Goal: Transaction & Acquisition: Purchase product/service

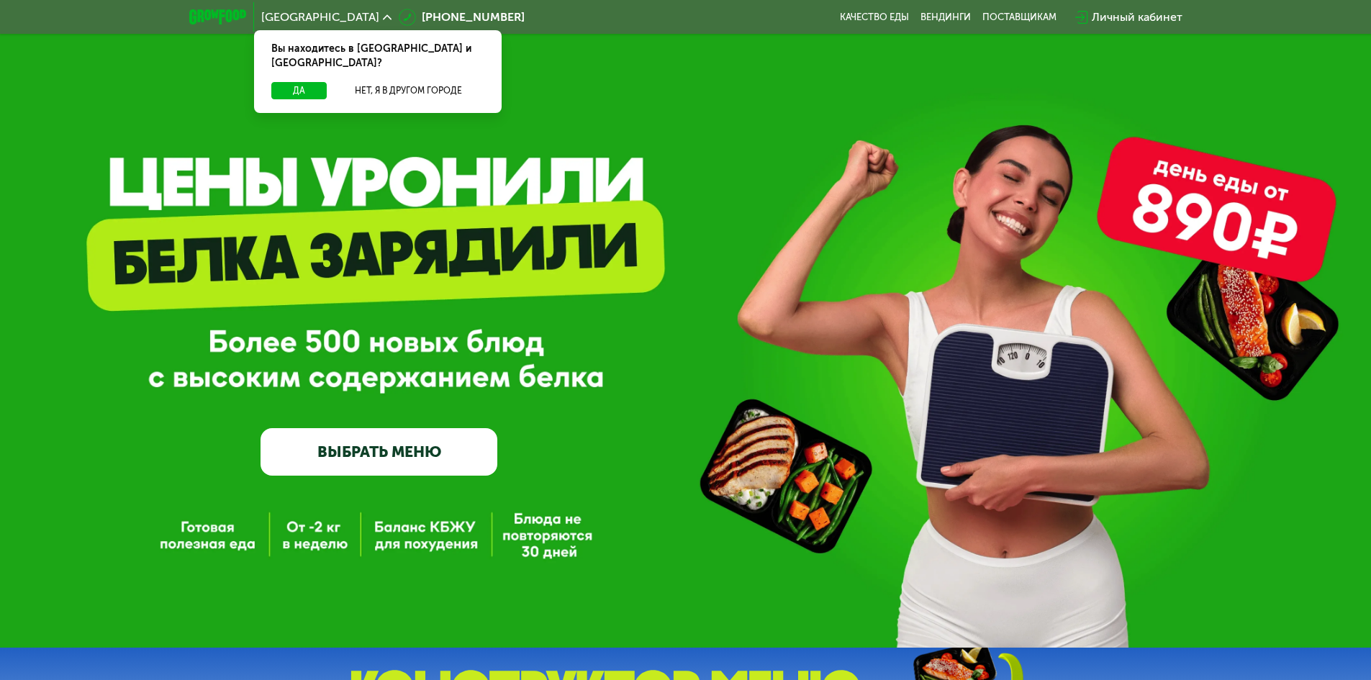
click at [352, 452] on link "ВЫБРАТЬ МЕНЮ" at bounding box center [379, 451] width 237 height 47
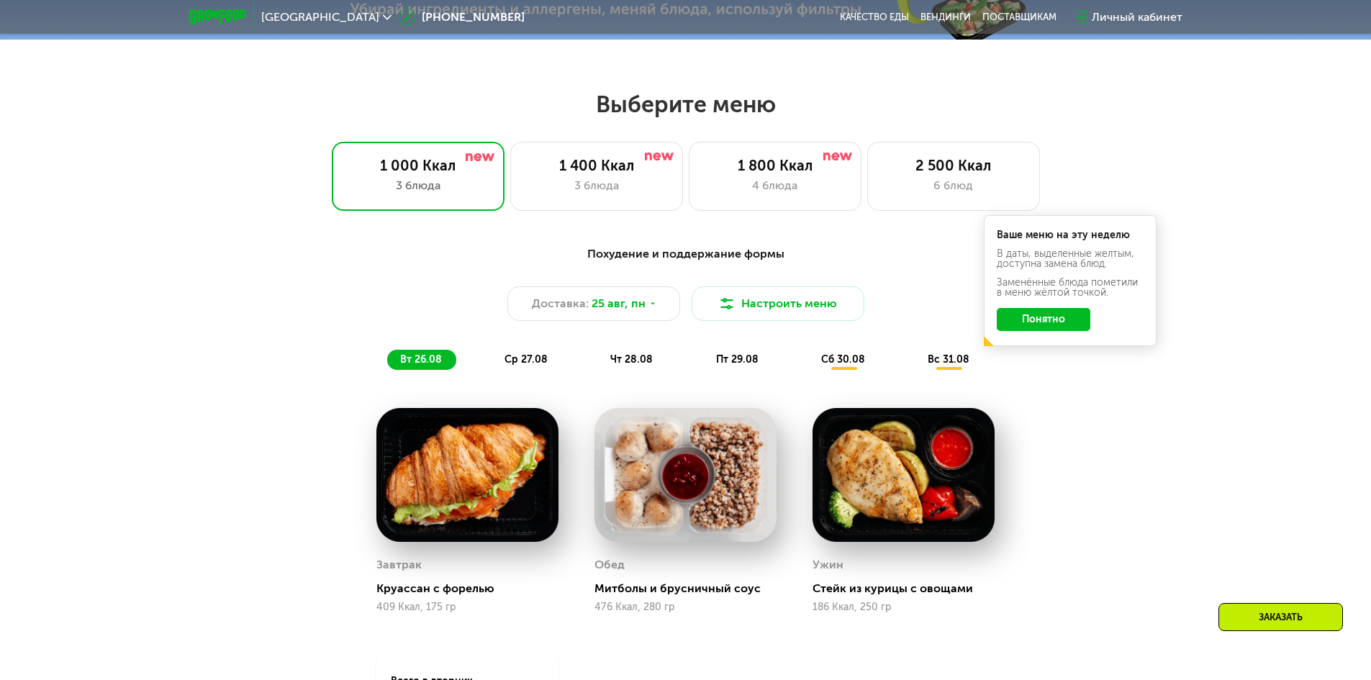
scroll to position [777, 0]
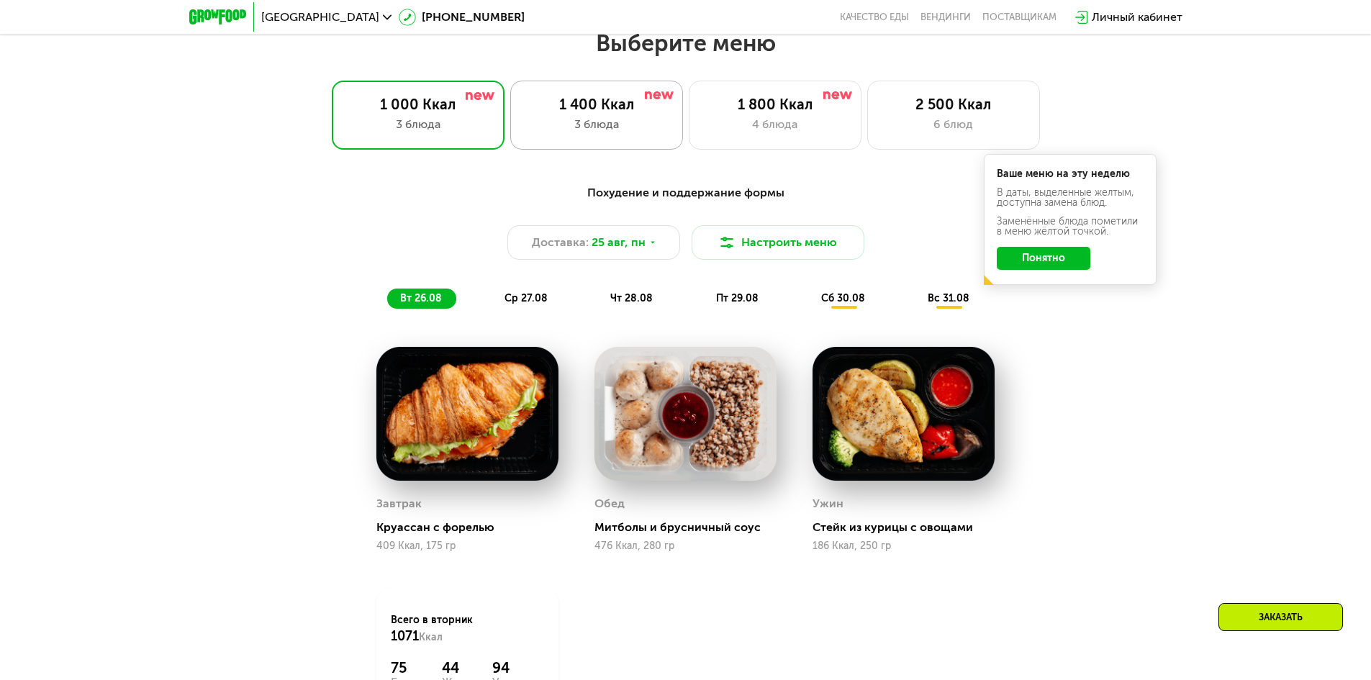
click at [588, 133] on div "3 блюда" at bounding box center [596, 124] width 142 height 17
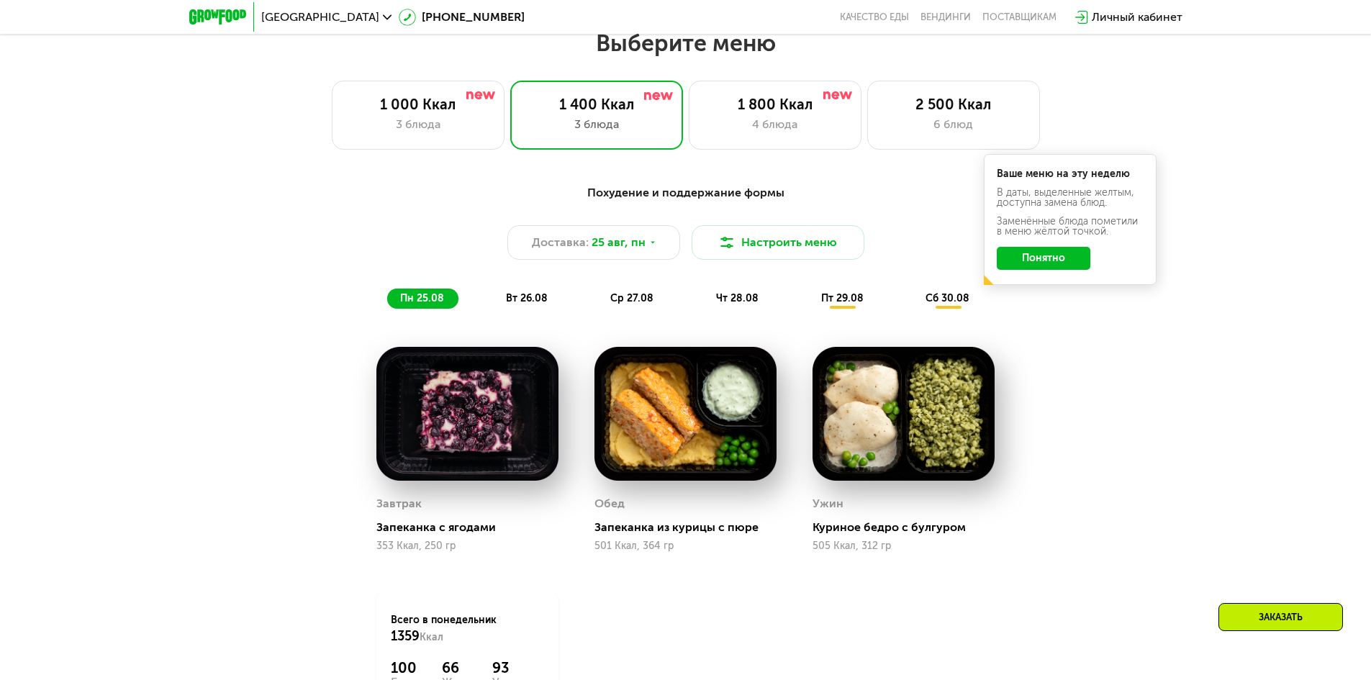
click at [1045, 252] on button "Понятно" at bounding box center [1044, 258] width 94 height 23
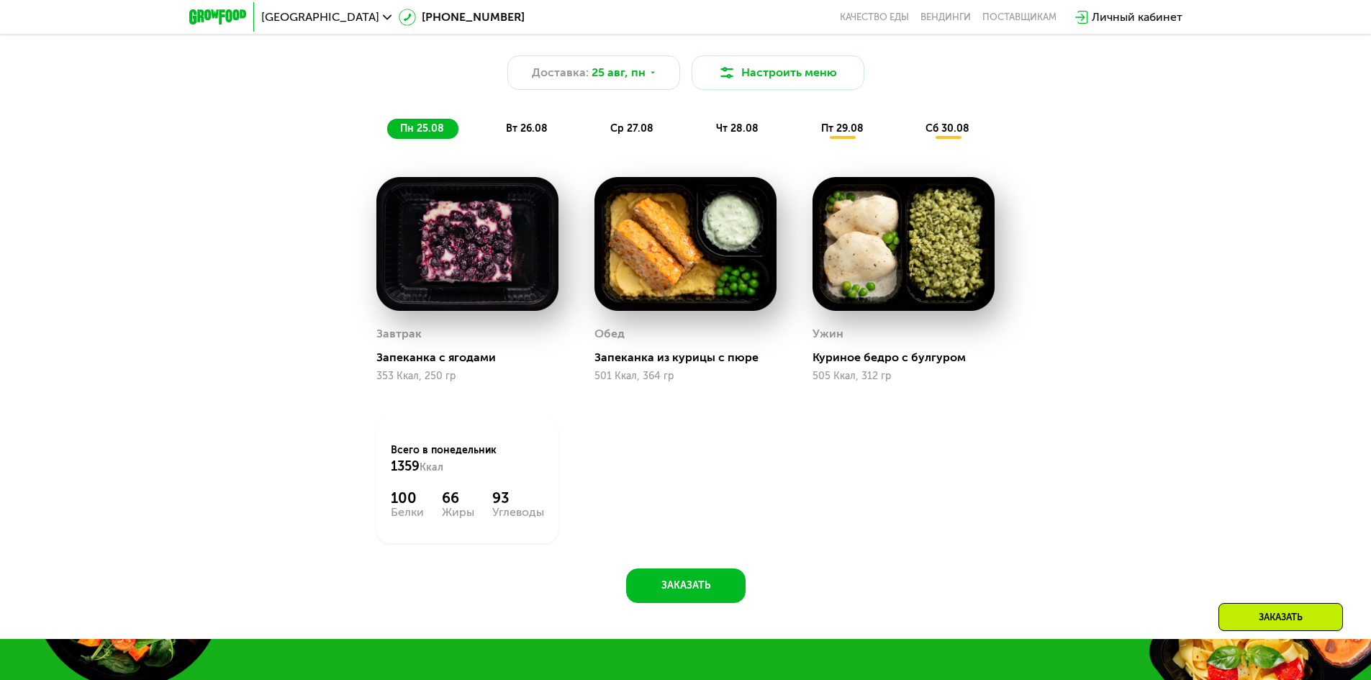
scroll to position [993, 0]
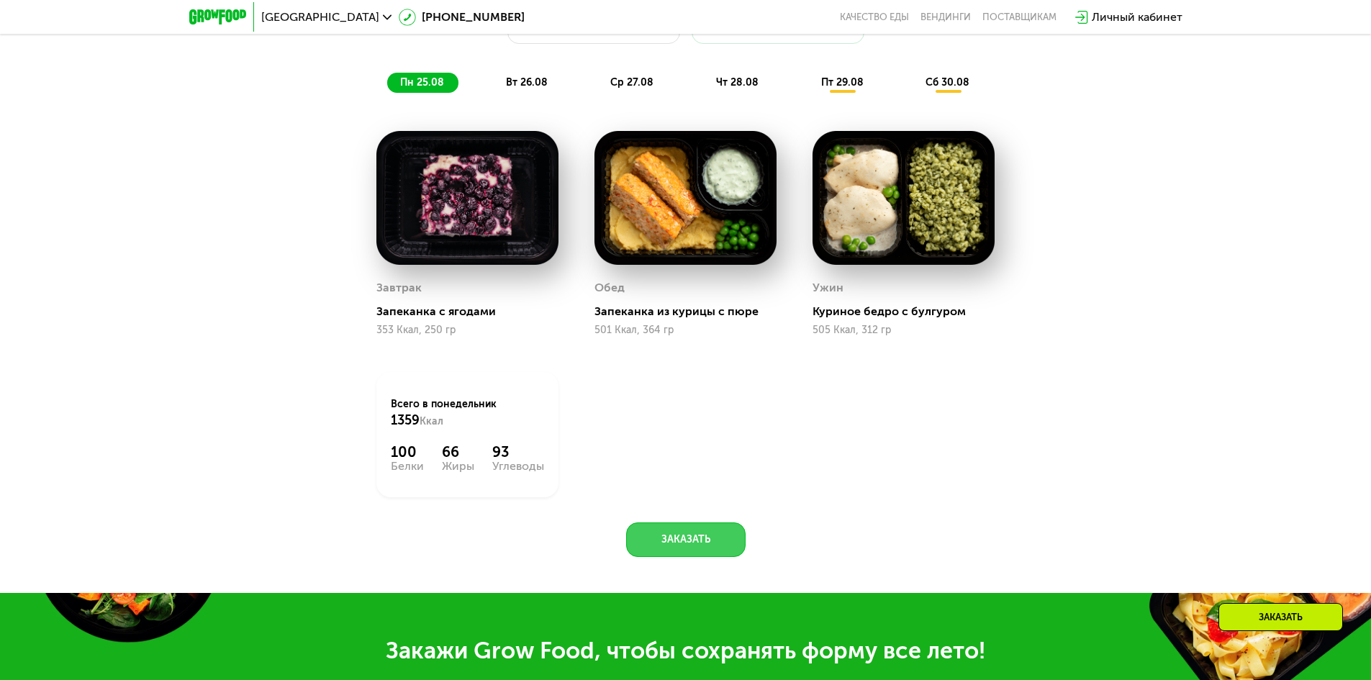
click at [689, 534] on button "Заказать" at bounding box center [685, 539] width 119 height 35
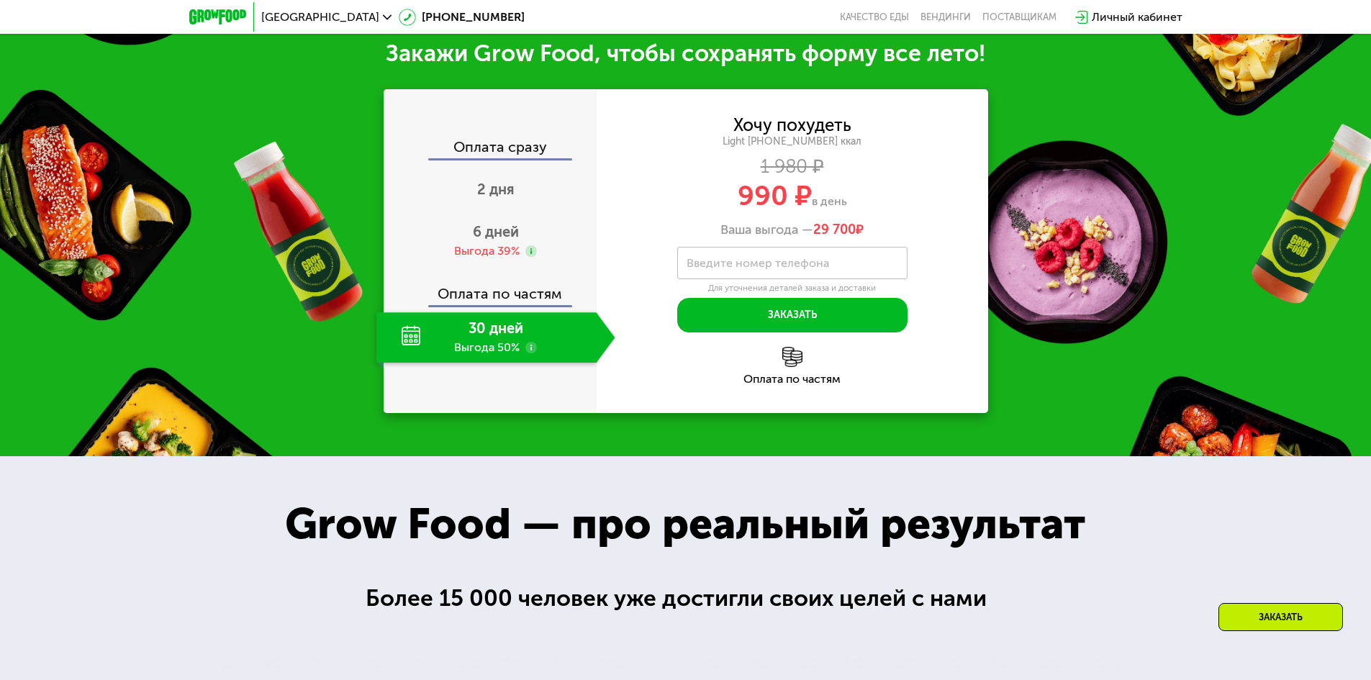
scroll to position [1591, 0]
click at [507, 255] on div "Выгода 39%" at bounding box center [486, 251] width 65 height 16
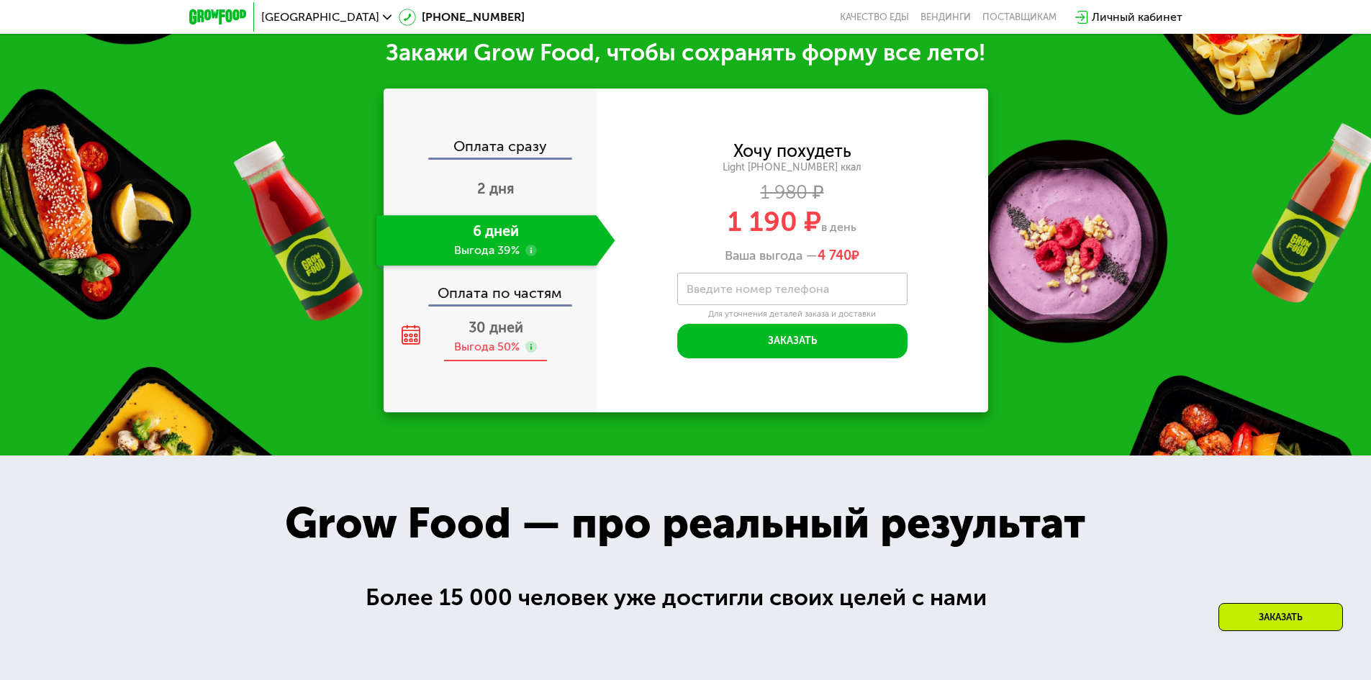
click at [511, 322] on div "30 дней Выгода 50%" at bounding box center [495, 337] width 239 height 50
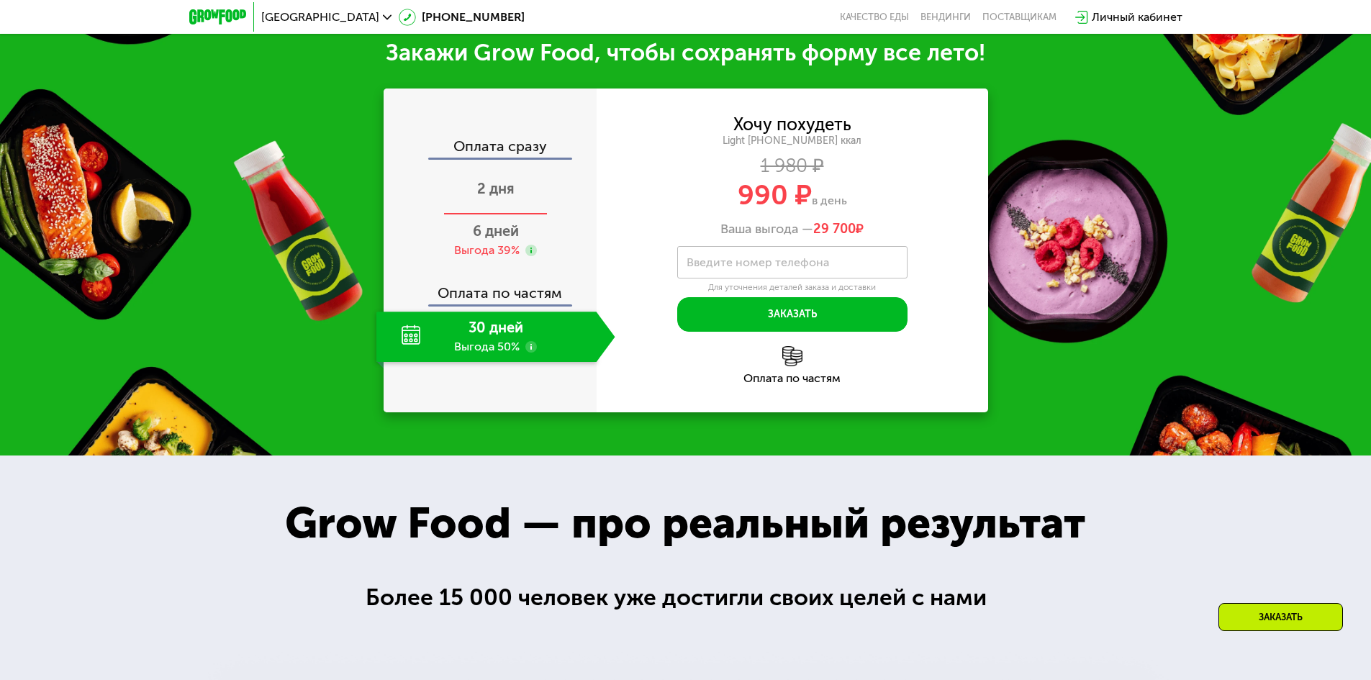
click at [525, 193] on div "2 дня" at bounding box center [495, 190] width 239 height 50
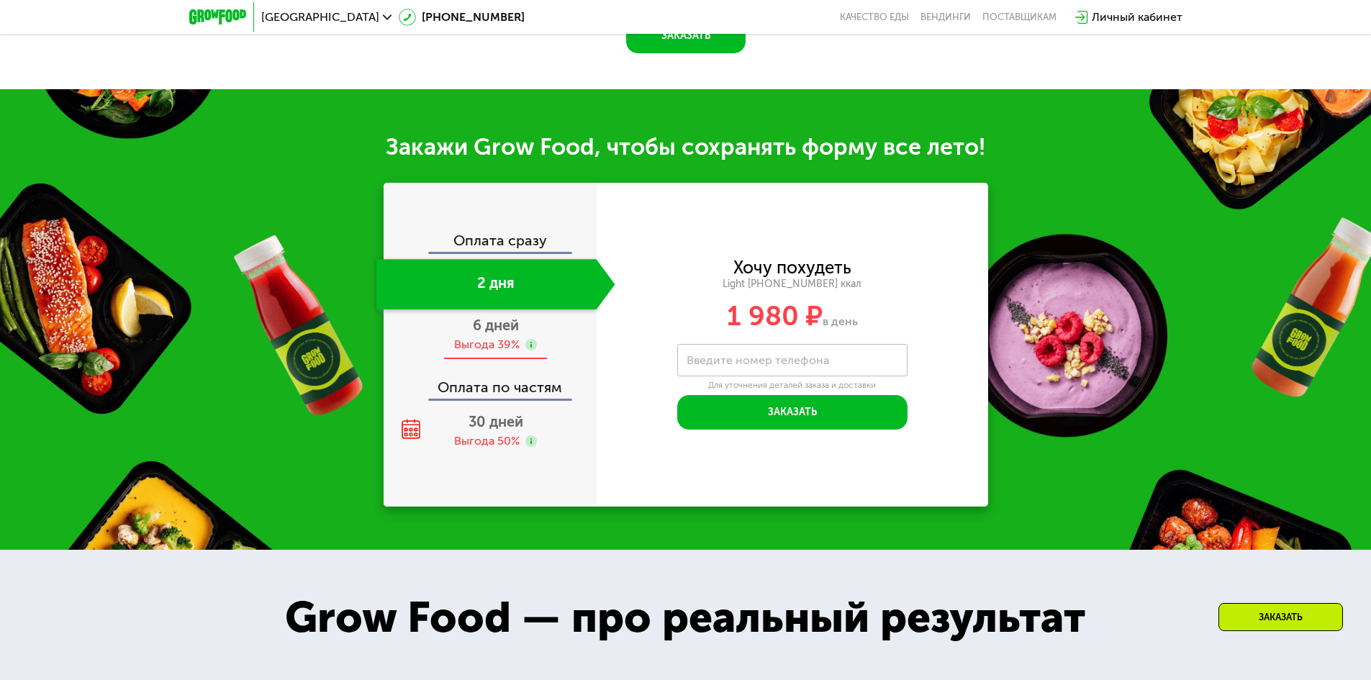
click at [518, 345] on div "Выгода 39%" at bounding box center [486, 345] width 65 height 16
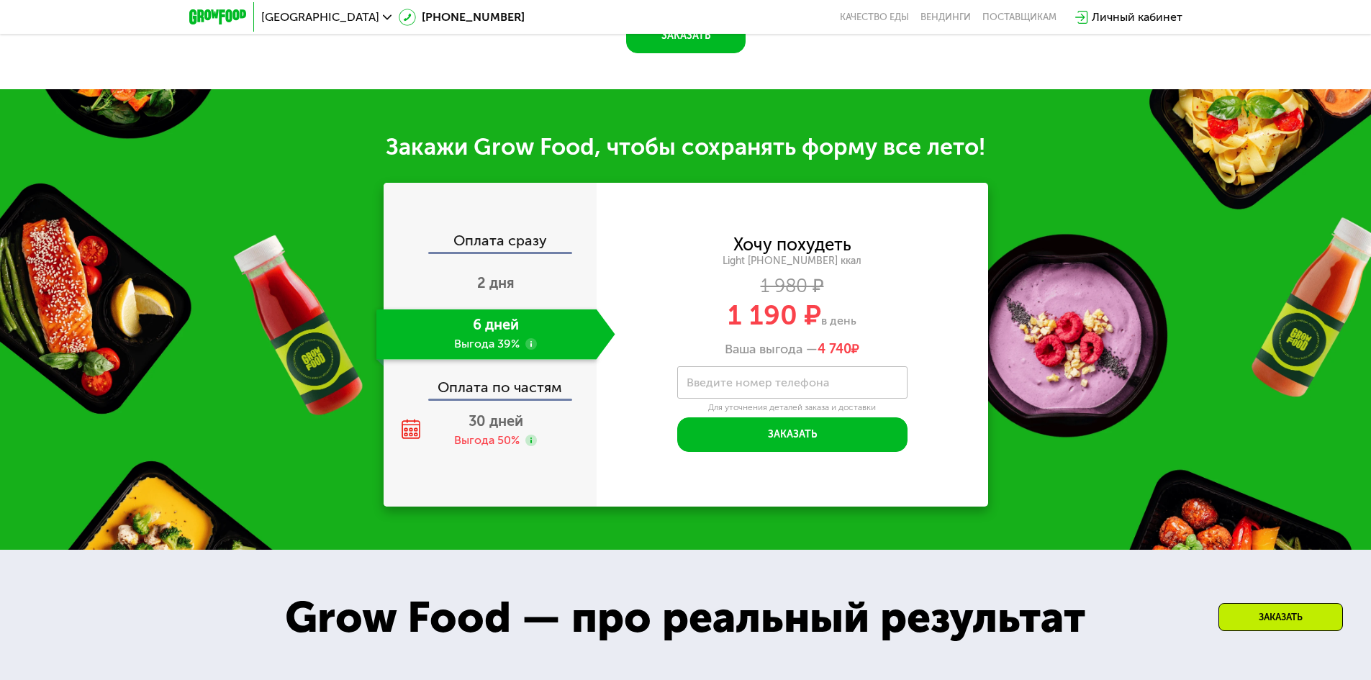
scroll to position [1497, 0]
click at [407, 439] on use at bounding box center [411, 429] width 19 height 19
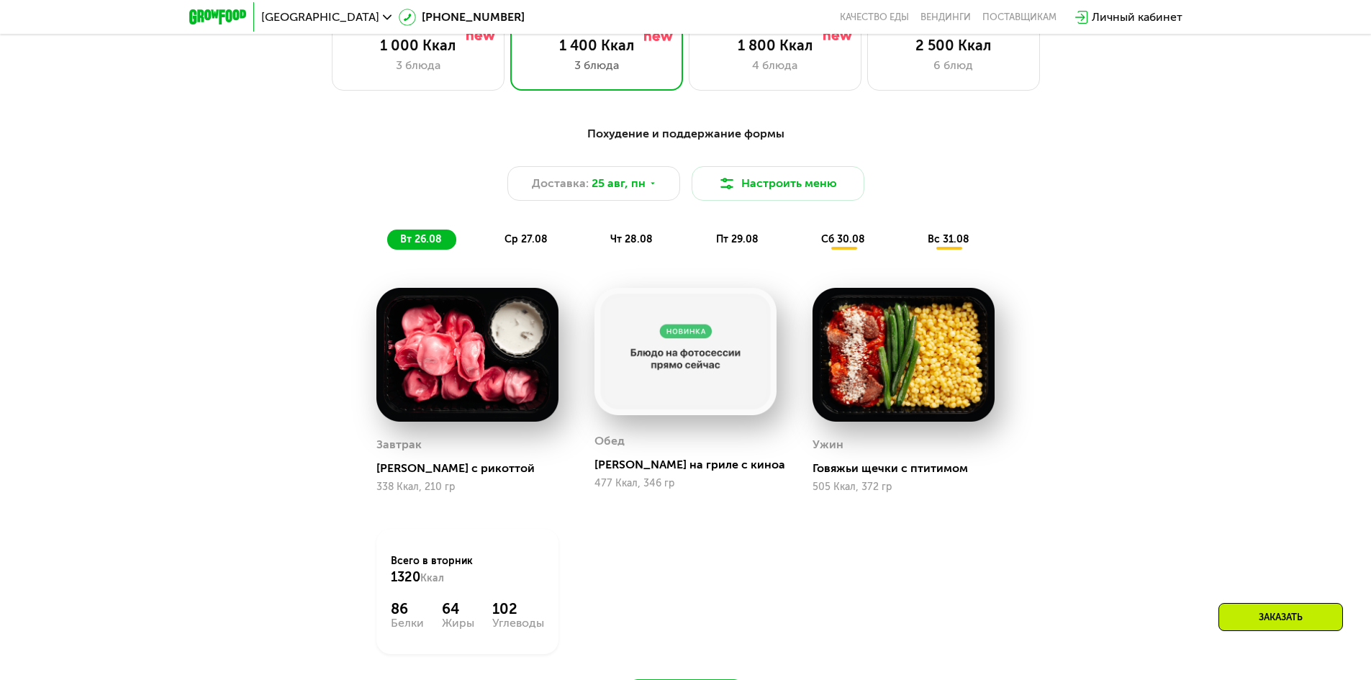
scroll to position [777, 0]
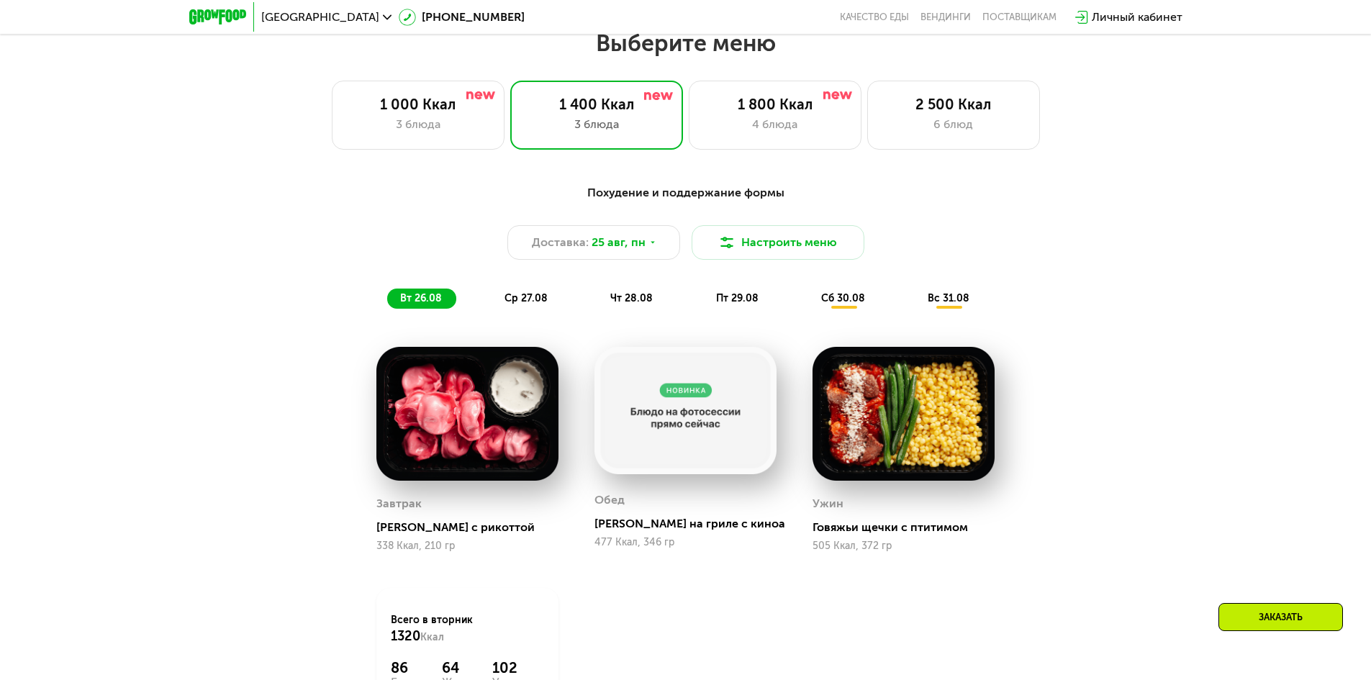
click at [528, 296] on span "ср 27.08" at bounding box center [525, 298] width 43 height 12
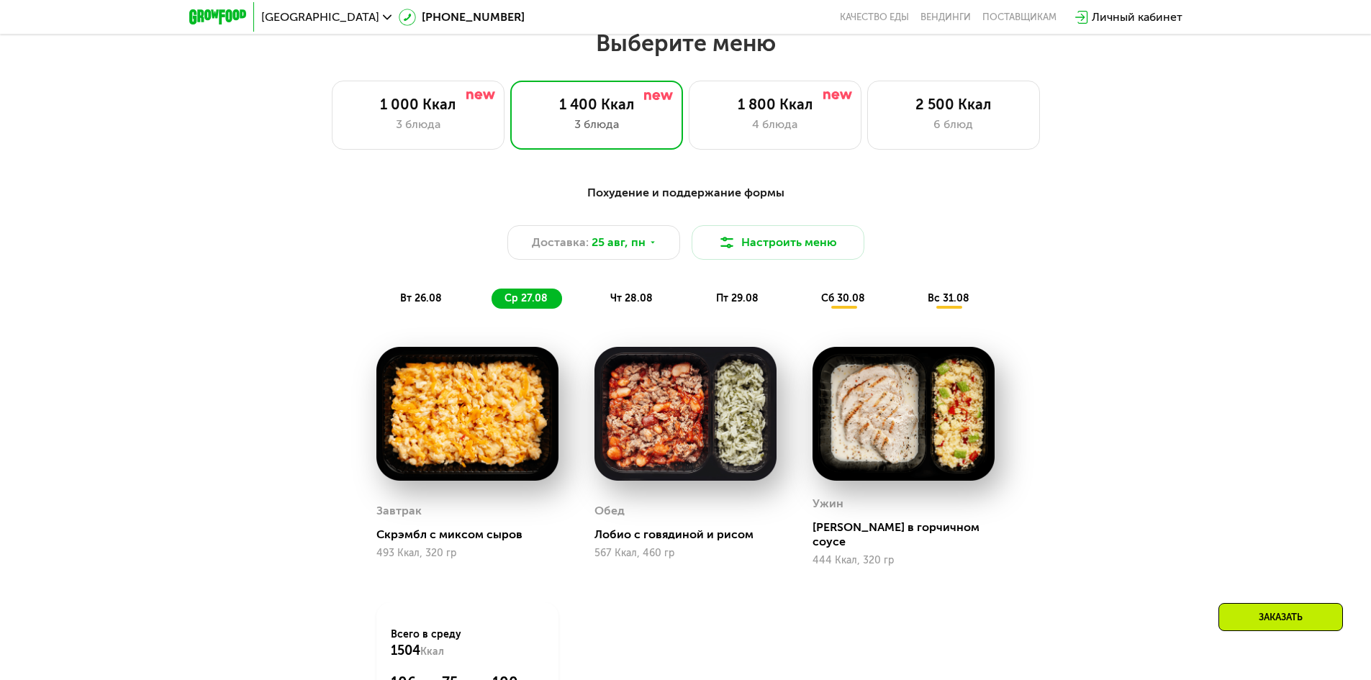
click at [646, 302] on span "чт 28.08" at bounding box center [631, 298] width 42 height 12
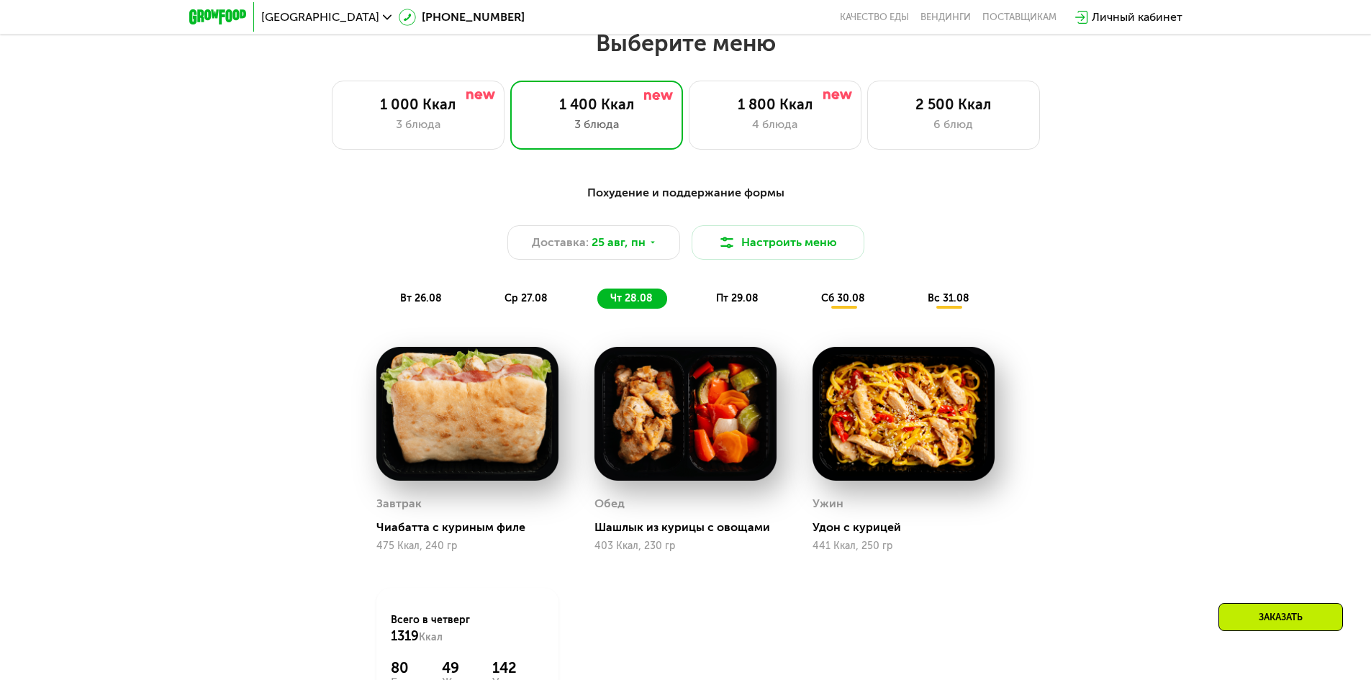
click at [808, 304] on div "пт 29.08" at bounding box center [843, 299] width 71 height 20
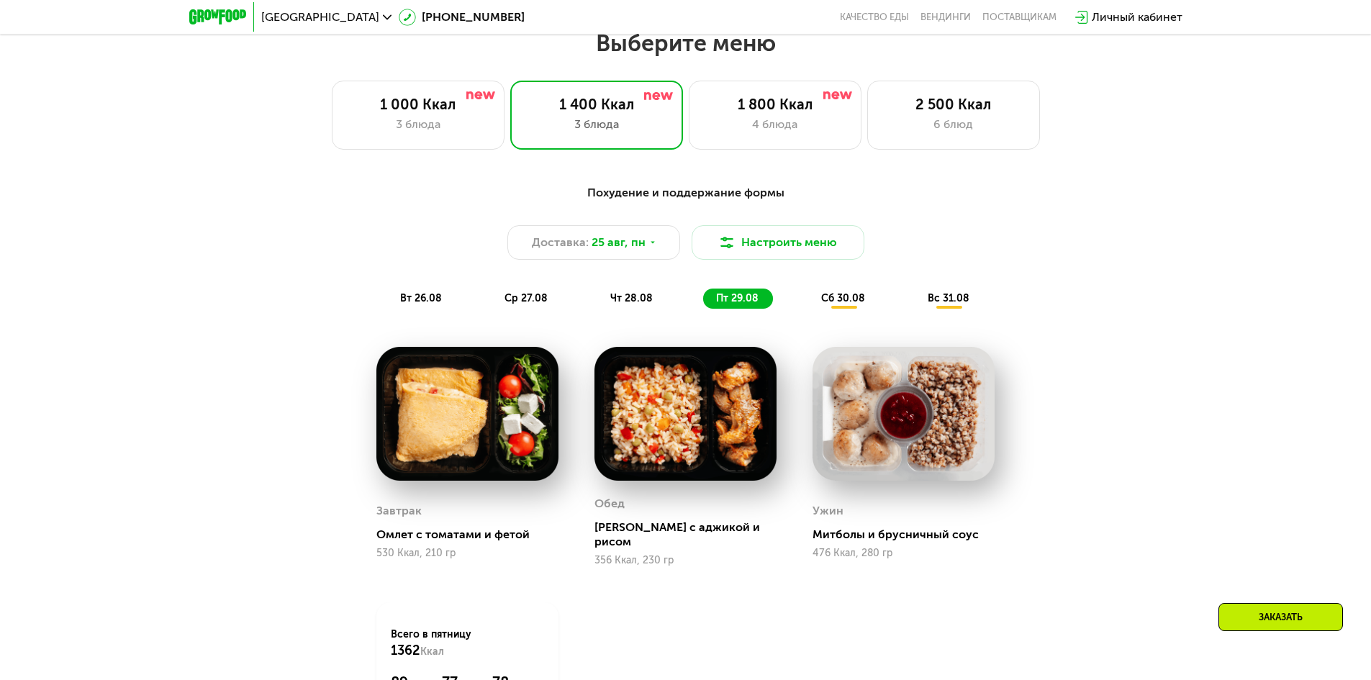
click at [851, 304] on span "сб 30.08" at bounding box center [843, 298] width 44 height 12
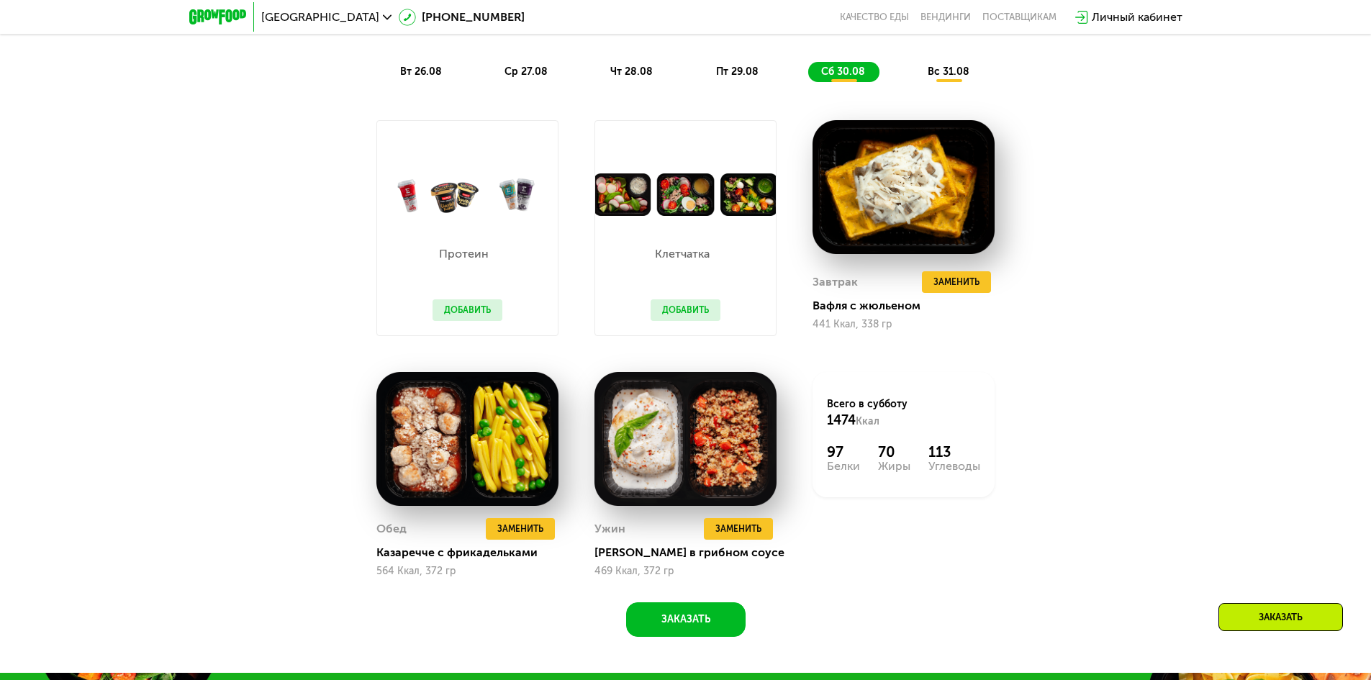
scroll to position [849, 0]
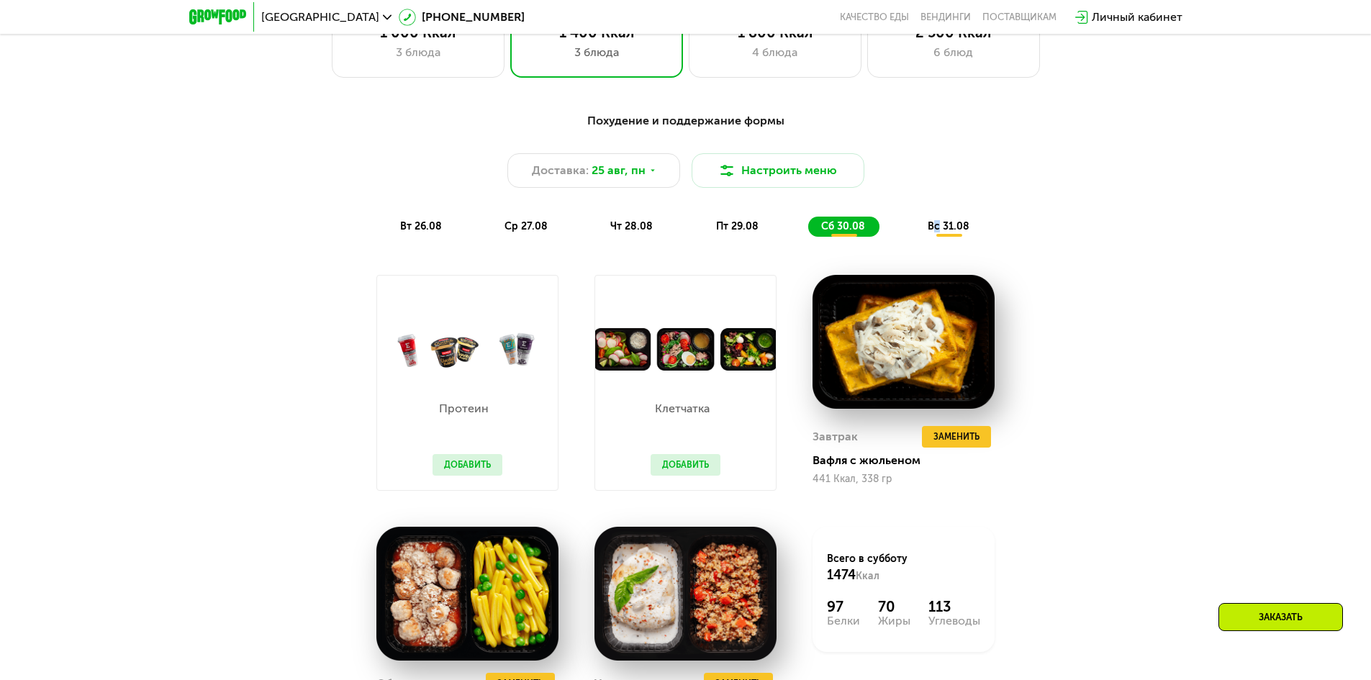
click at [938, 236] on div "вс 31.08" at bounding box center [949, 227] width 69 height 20
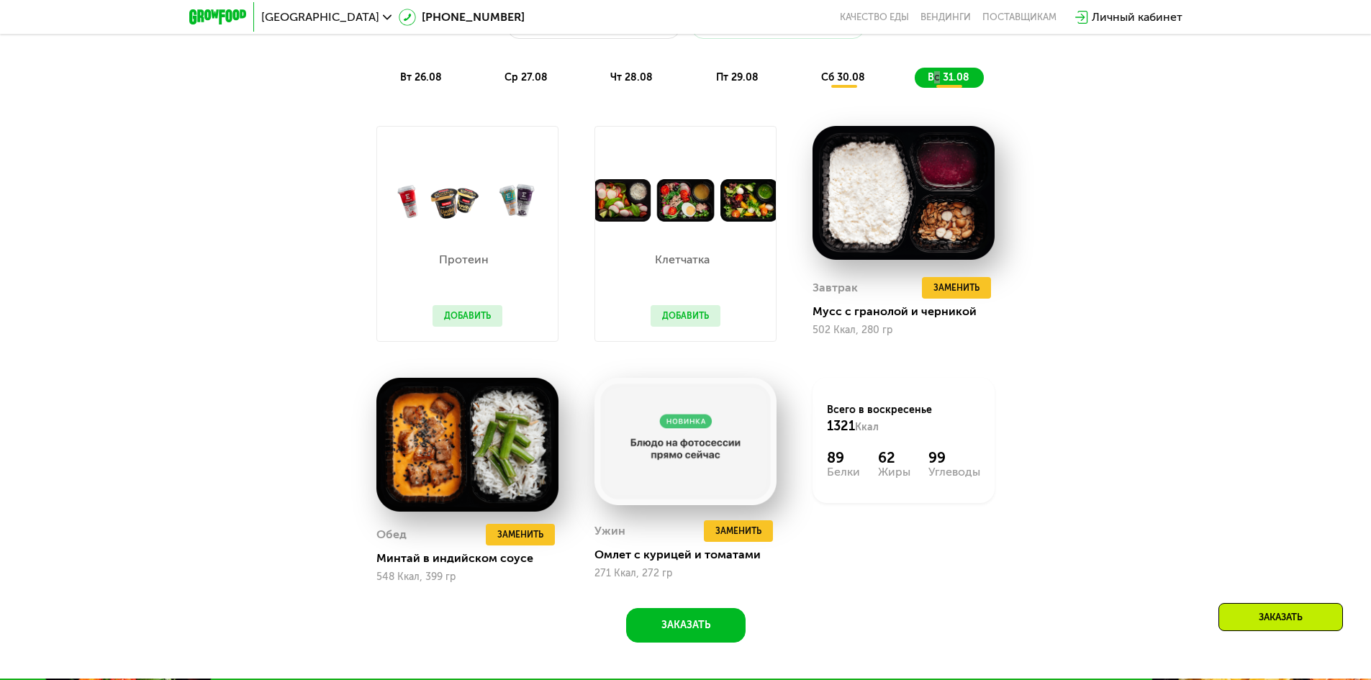
scroll to position [921, 0]
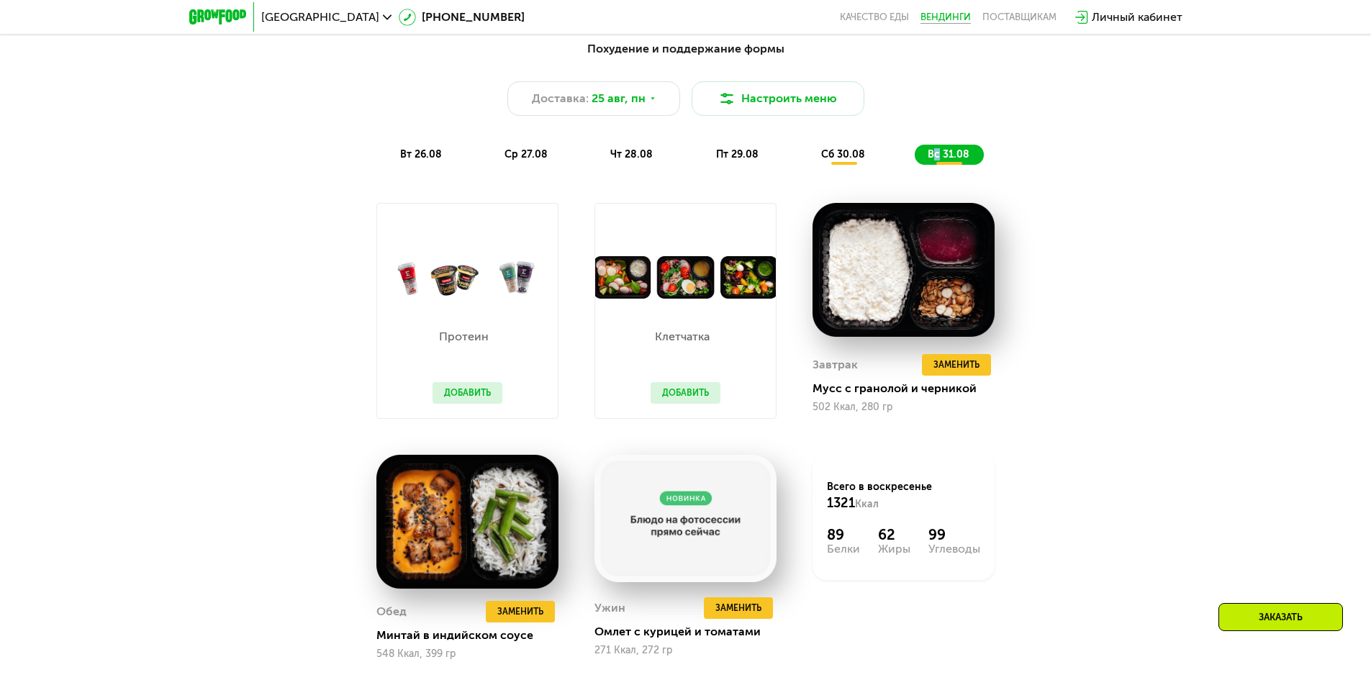
click at [939, 14] on link "Вендинги" at bounding box center [945, 18] width 50 height 12
